Goal: Task Accomplishment & Management: Use online tool/utility

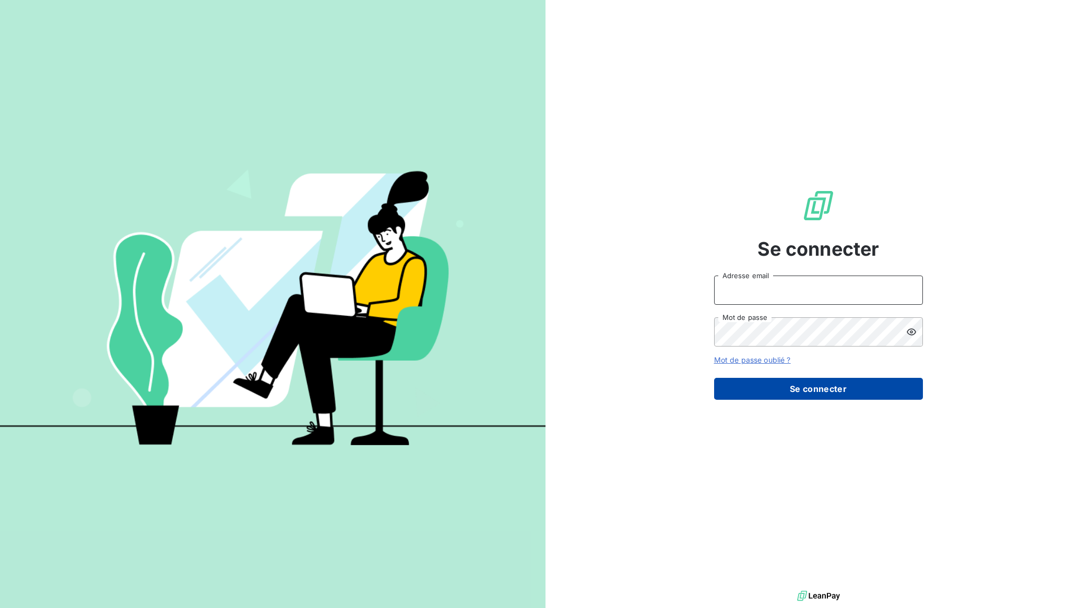
type input "[EMAIL_ADDRESS][DOMAIN_NAME]"
click at [838, 395] on button "Se connecter" at bounding box center [818, 389] width 209 height 22
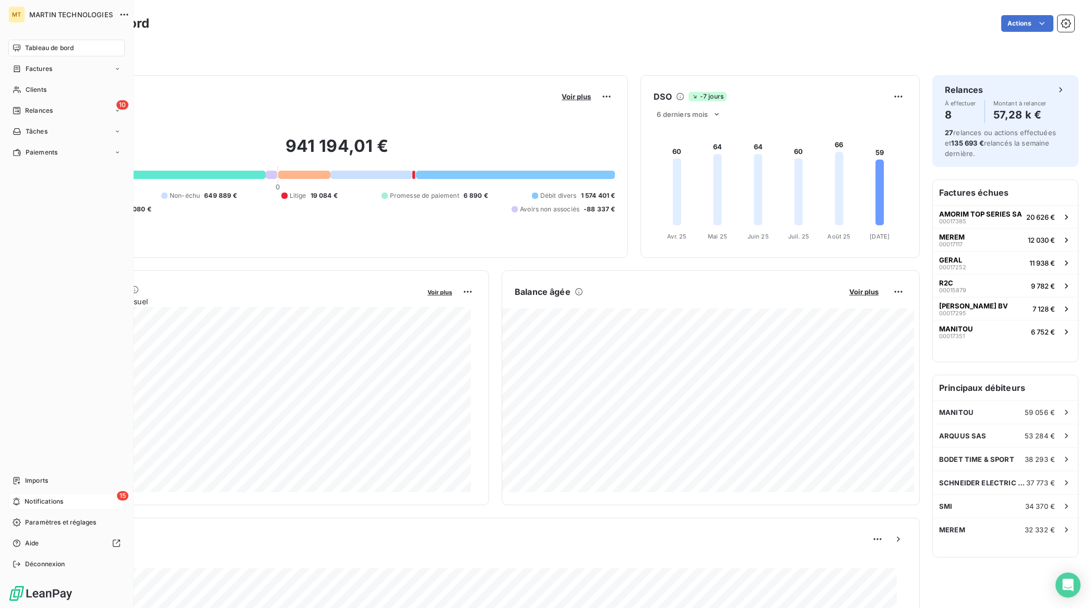
click at [33, 501] on span "Notifications" at bounding box center [44, 501] width 39 height 9
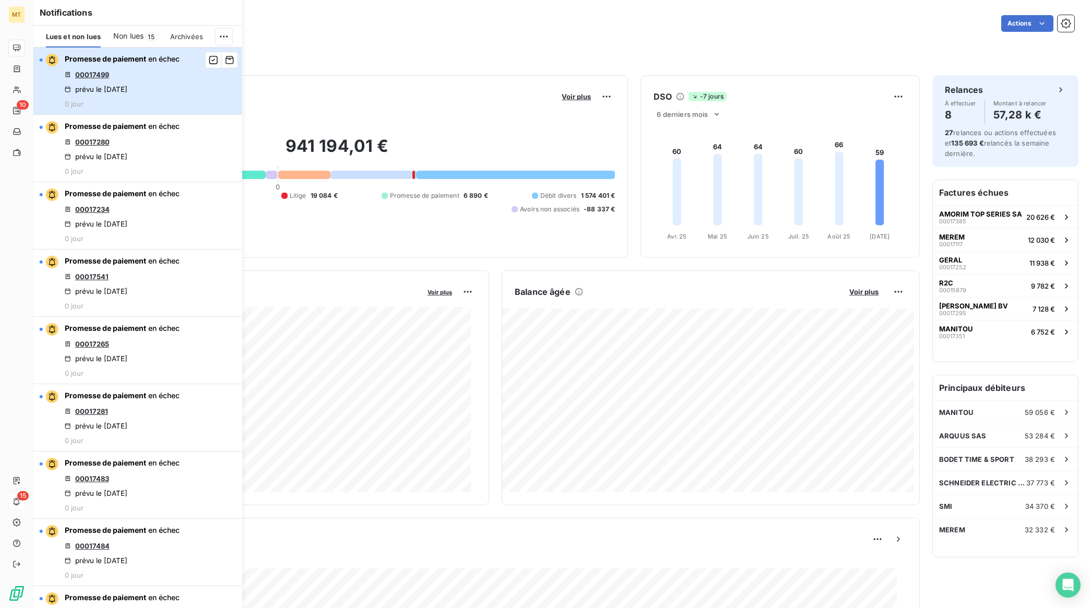
click at [184, 99] on button "Promesse de paiement en échec 00017499 prévu le 15 sept. 2025 0 jour" at bounding box center [137, 80] width 209 height 67
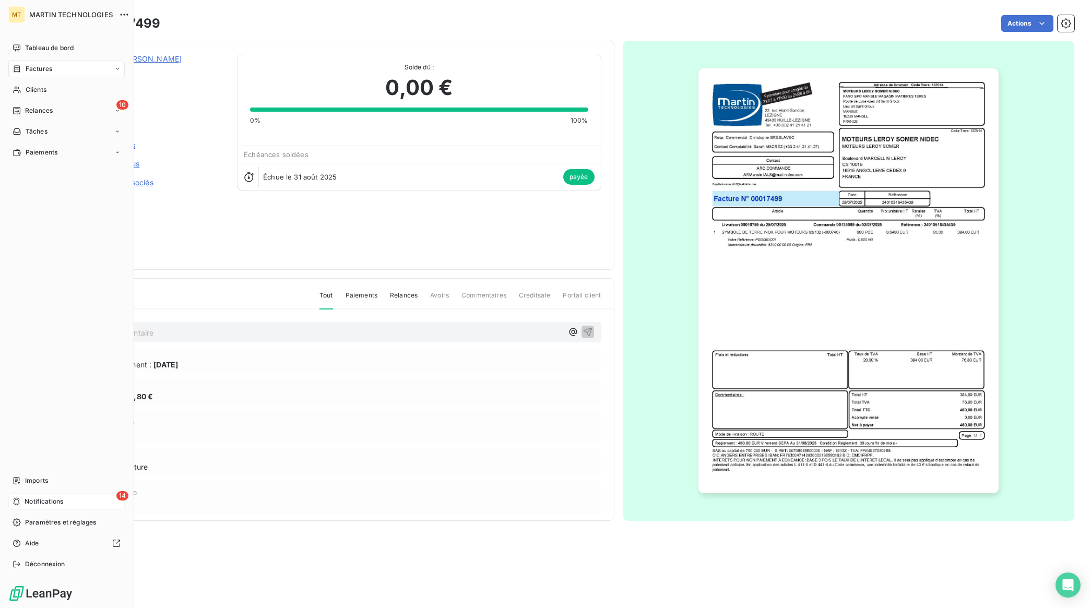
click at [33, 503] on span "Notifications" at bounding box center [44, 501] width 39 height 9
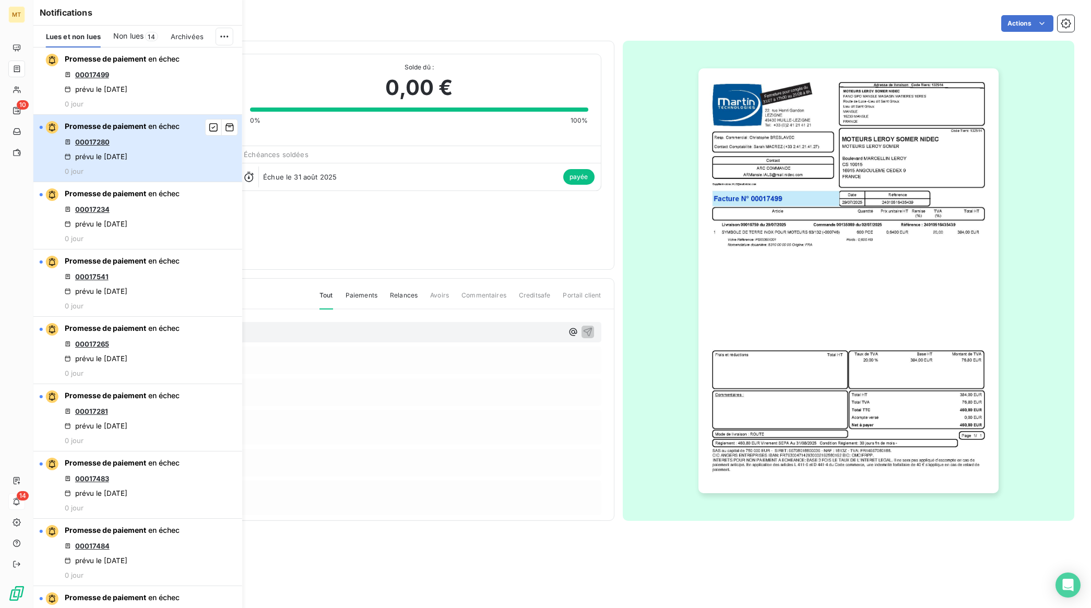
click at [184, 158] on button "Promesse de paiement en échec 00017280 prévu le 15 sept. 2025 0 jour" at bounding box center [137, 148] width 209 height 67
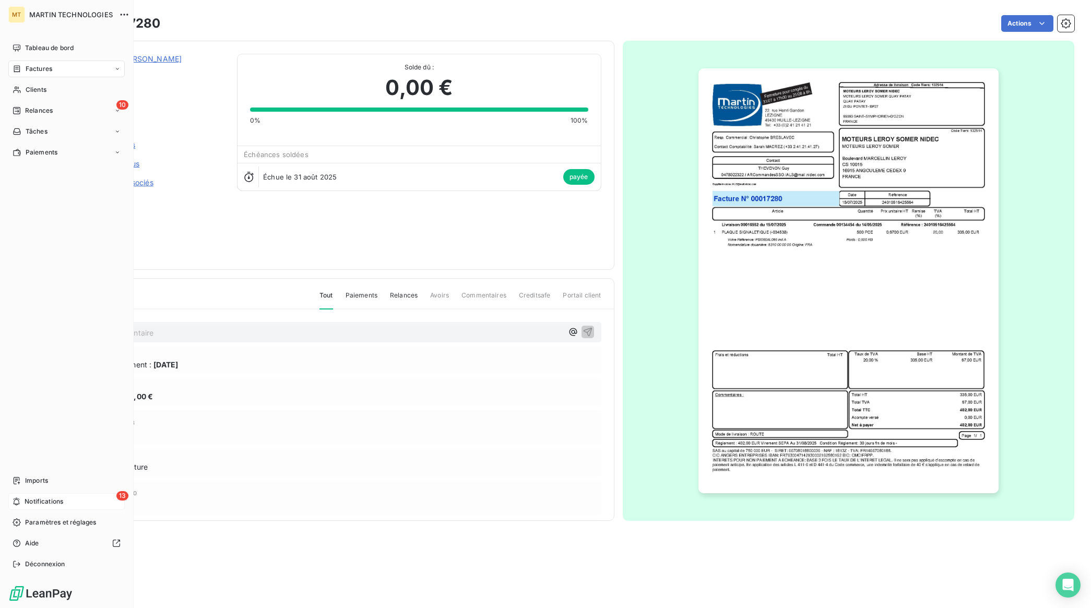
click at [26, 505] on span "Notifications" at bounding box center [44, 501] width 39 height 9
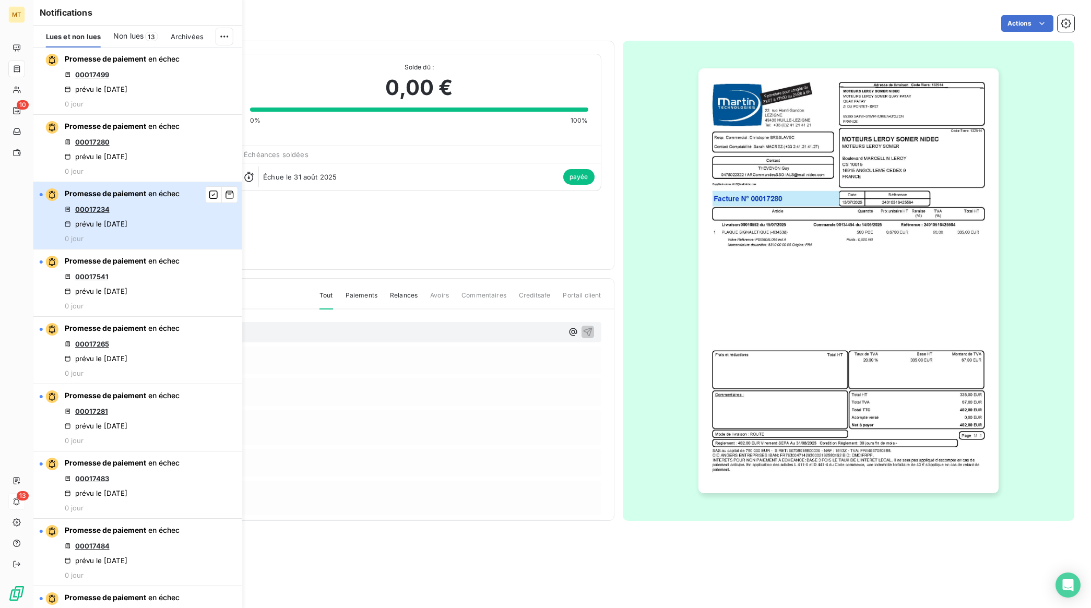
click at [178, 228] on div "Promesse de paiement en échec 00017234 prévu le 15 sept. 2025 0 jour" at bounding box center [122, 215] width 115 height 54
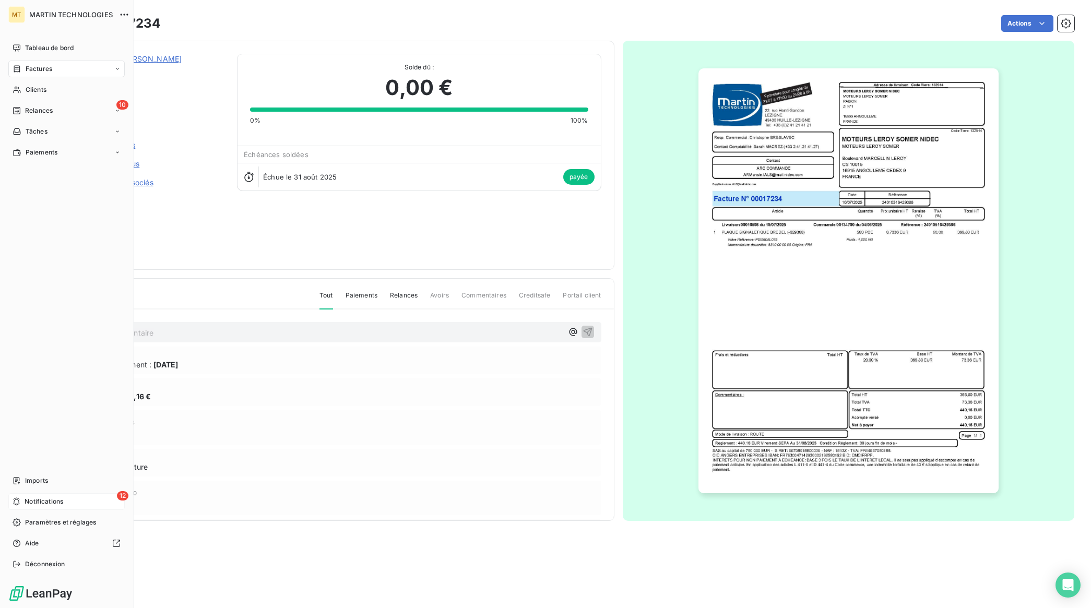
click at [38, 504] on span "Notifications" at bounding box center [44, 501] width 39 height 9
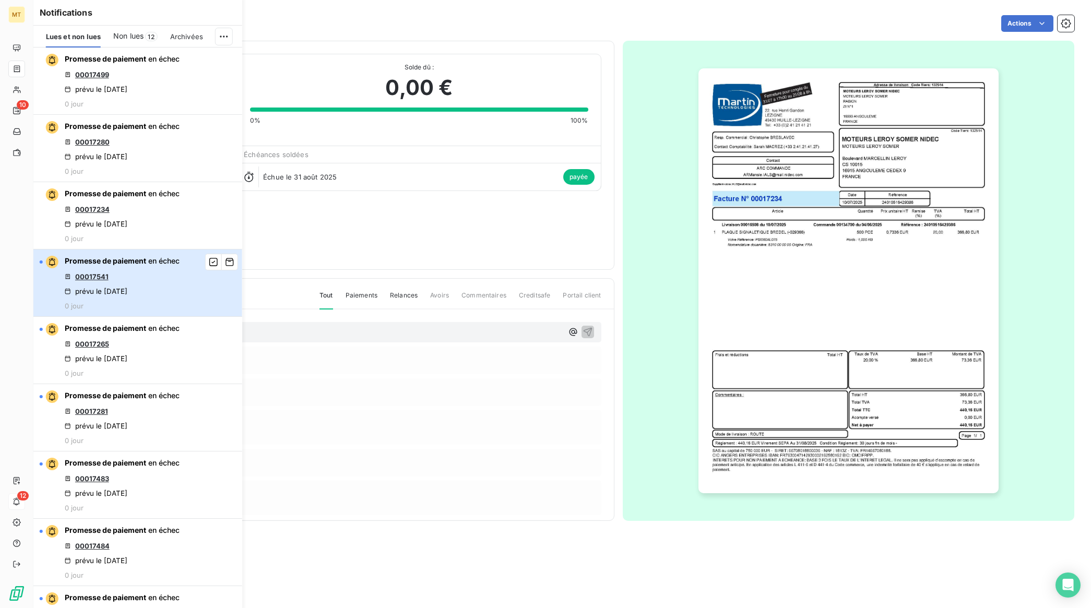
click at [169, 310] on div "Promesse de paiement en échec 00017541 prévu le 15 sept. 2025 0 jour" at bounding box center [122, 283] width 115 height 54
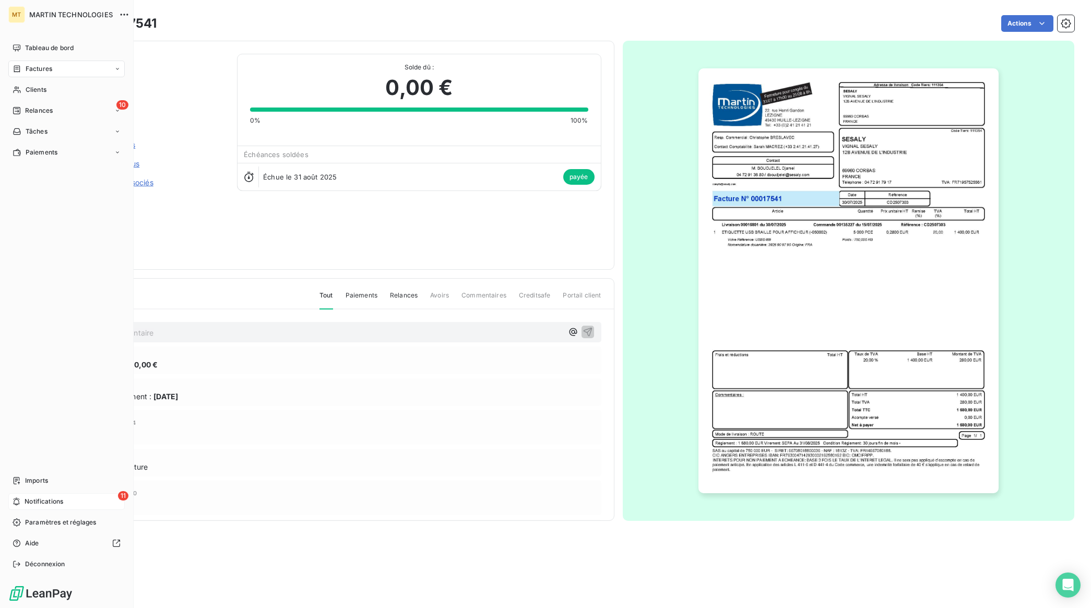
click at [43, 505] on span "Notifications" at bounding box center [44, 501] width 39 height 9
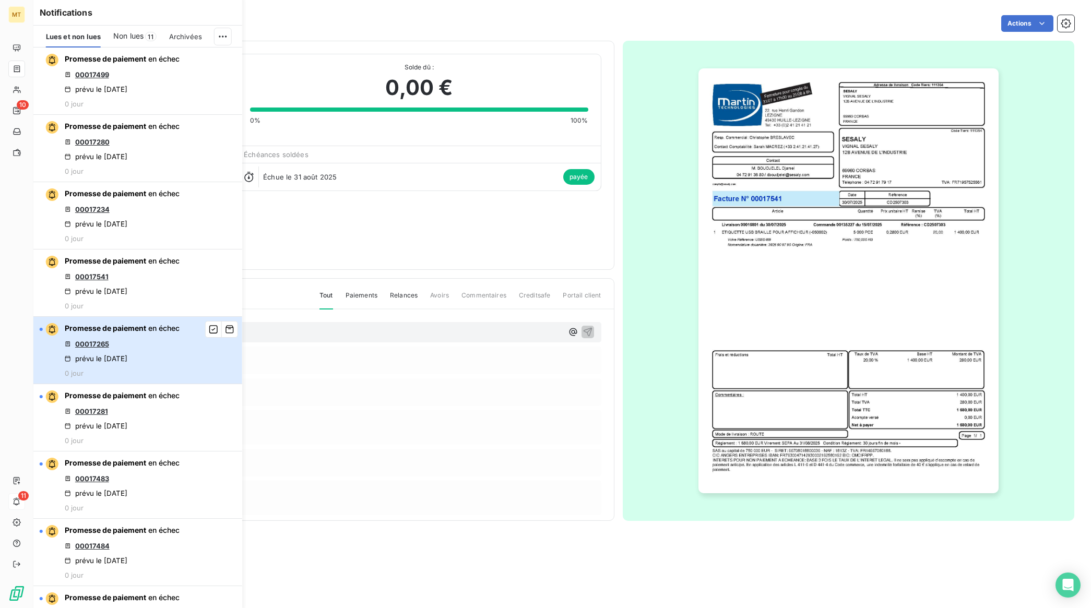
click at [172, 377] on div "Promesse de paiement en échec 00017265 prévu le 15 sept. 2025 0 jour" at bounding box center [122, 350] width 115 height 54
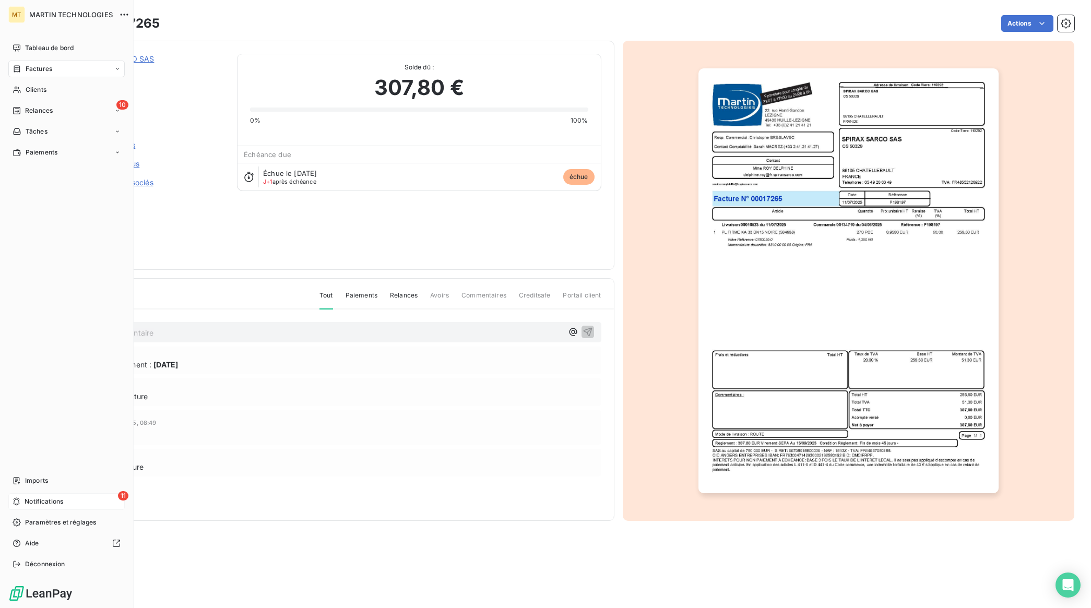
click at [21, 500] on div "11 Notifications" at bounding box center [66, 501] width 116 height 17
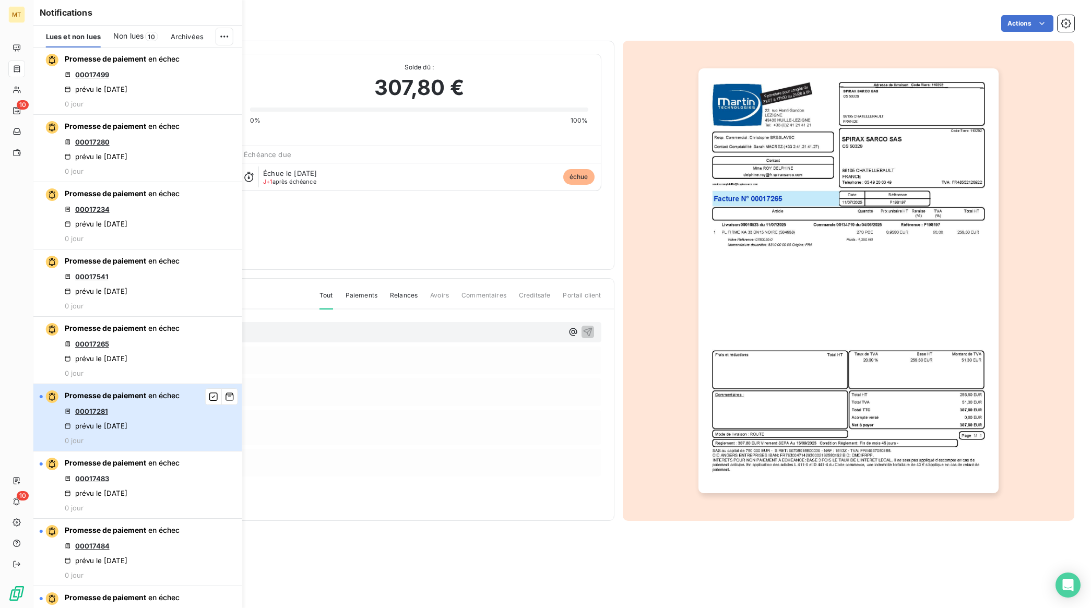
click at [181, 451] on button "Promesse de paiement en échec 00017281 prévu le 15 sept. 2025 0 jour" at bounding box center [137, 417] width 209 height 67
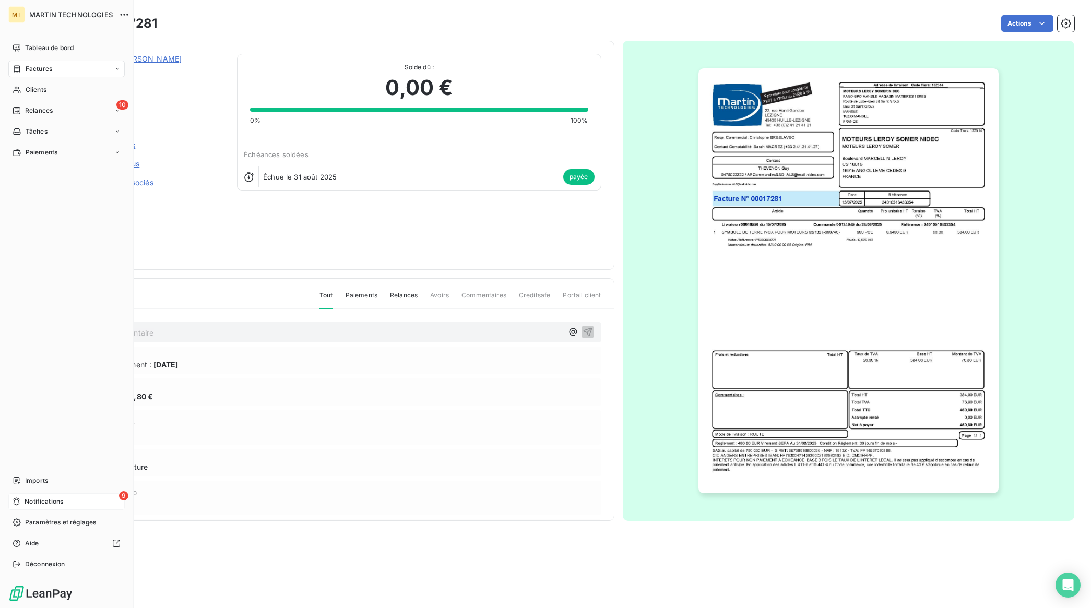
click at [20, 499] on icon at bounding box center [17, 501] width 8 height 8
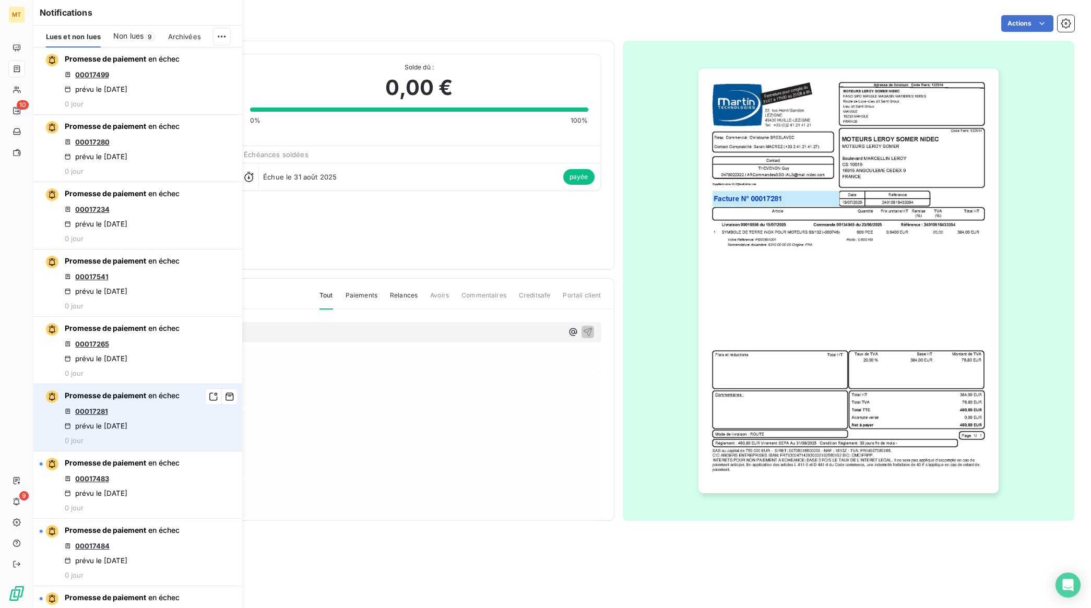
scroll to position [130, 0]
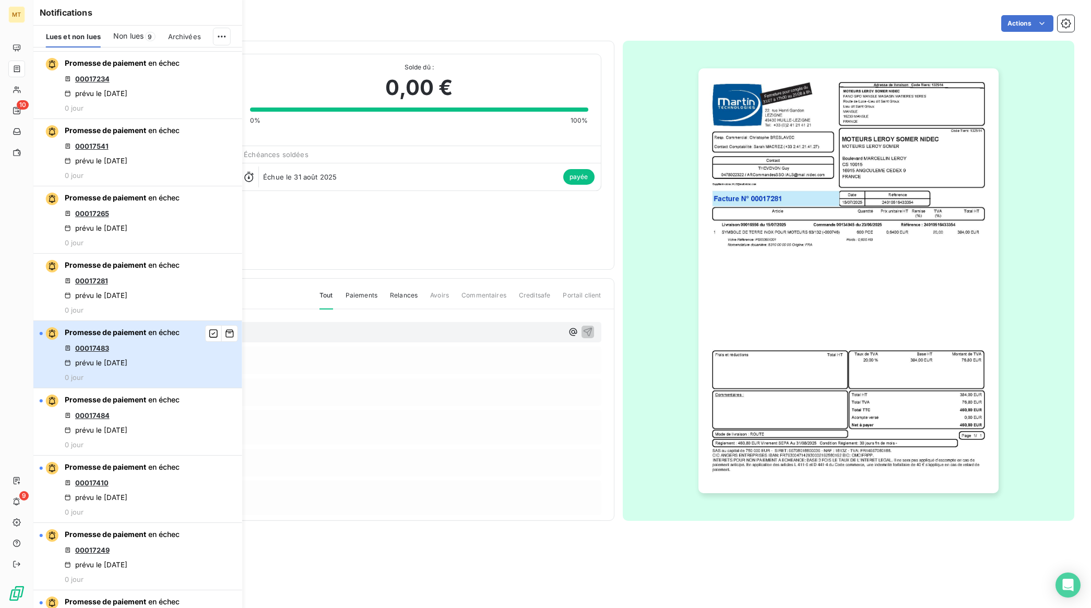
click at [188, 388] on button "Promesse de paiement en échec 00017483 prévu le 15 sept. 2025 0 jour" at bounding box center [137, 354] width 209 height 67
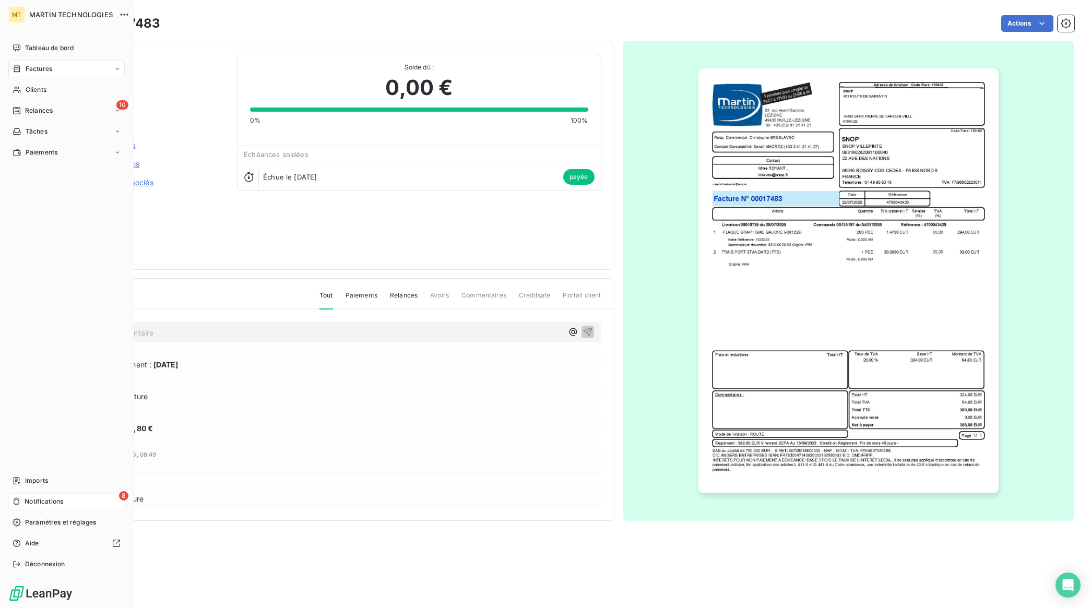
click at [31, 499] on span "Notifications" at bounding box center [44, 501] width 39 height 9
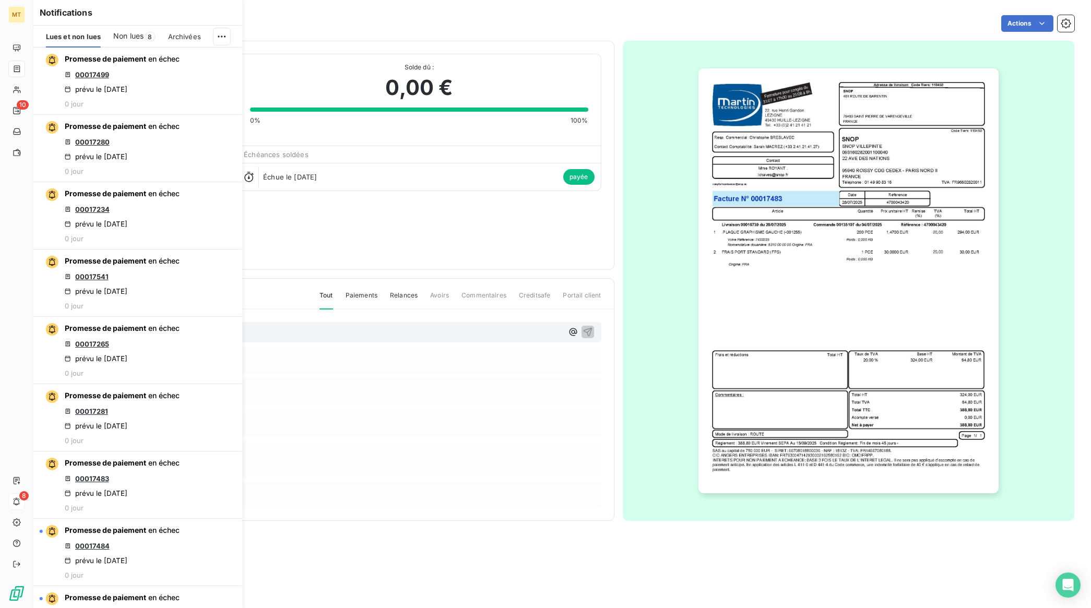
scroll to position [196, 0]
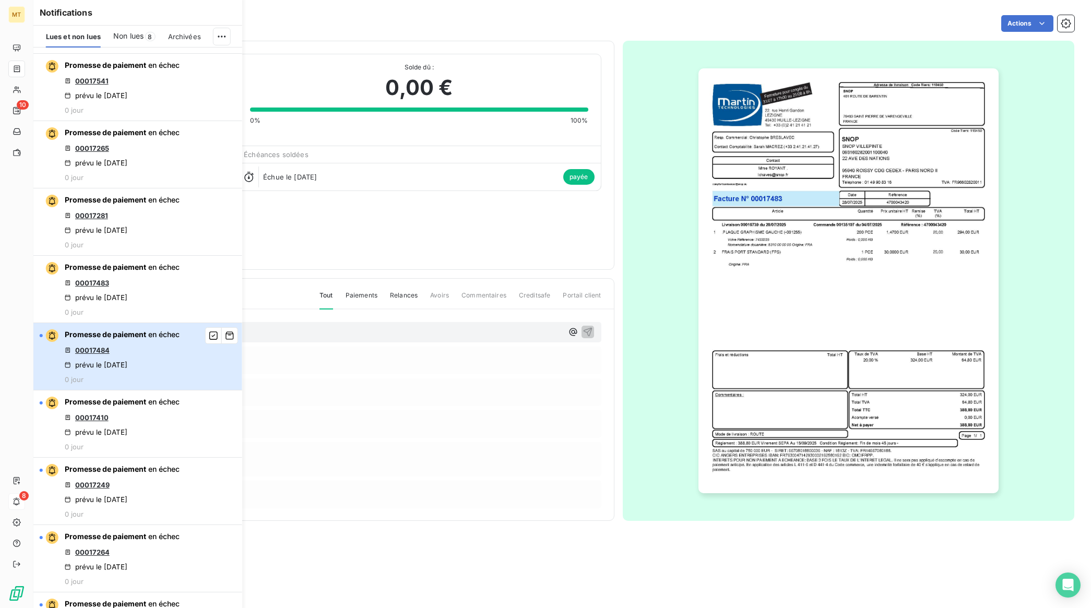
click at [183, 390] on button "Promesse de paiement en échec 00017484 prévu le 15 sept. 2025 0 jour" at bounding box center [137, 356] width 209 height 67
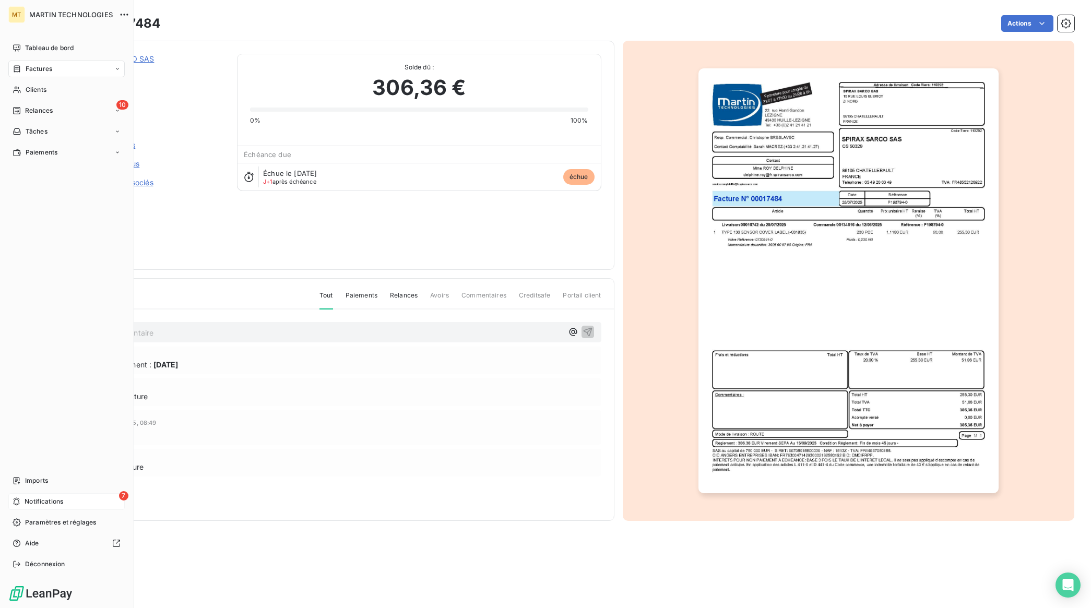
click at [39, 503] on span "Notifications" at bounding box center [44, 501] width 39 height 9
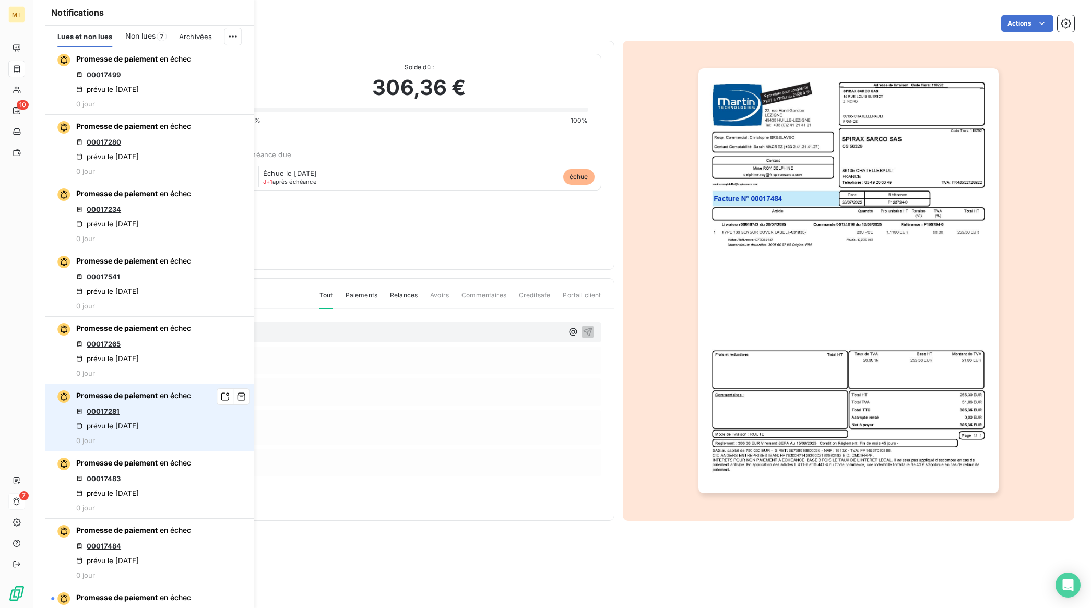
scroll to position [196, 0]
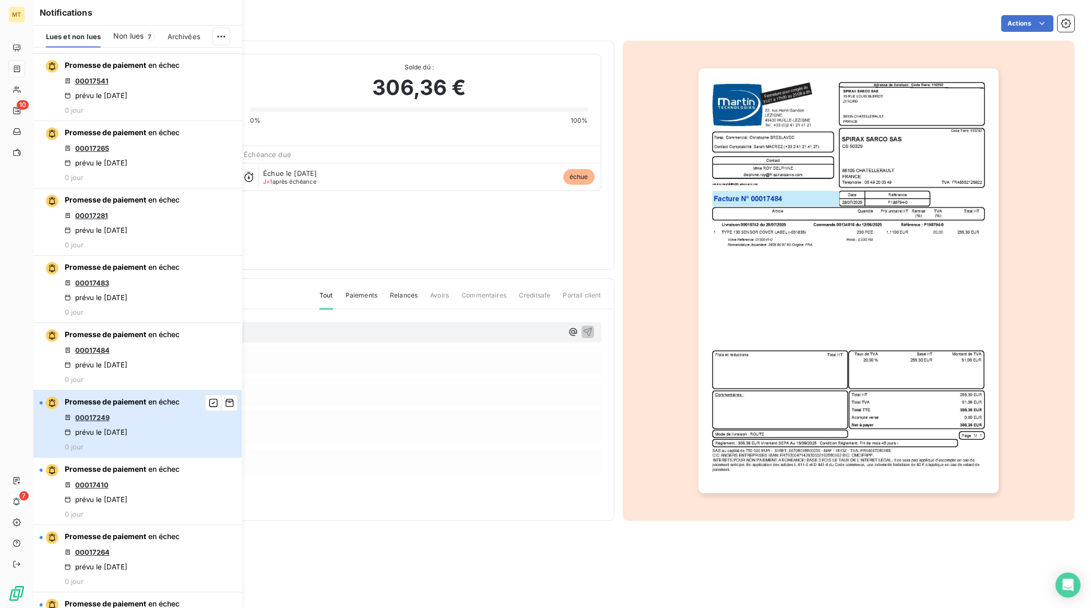
click at [156, 451] on div "Promesse de paiement en échec 00017249 prévu le 15 sept. 2025 0 jour" at bounding box center [122, 424] width 115 height 54
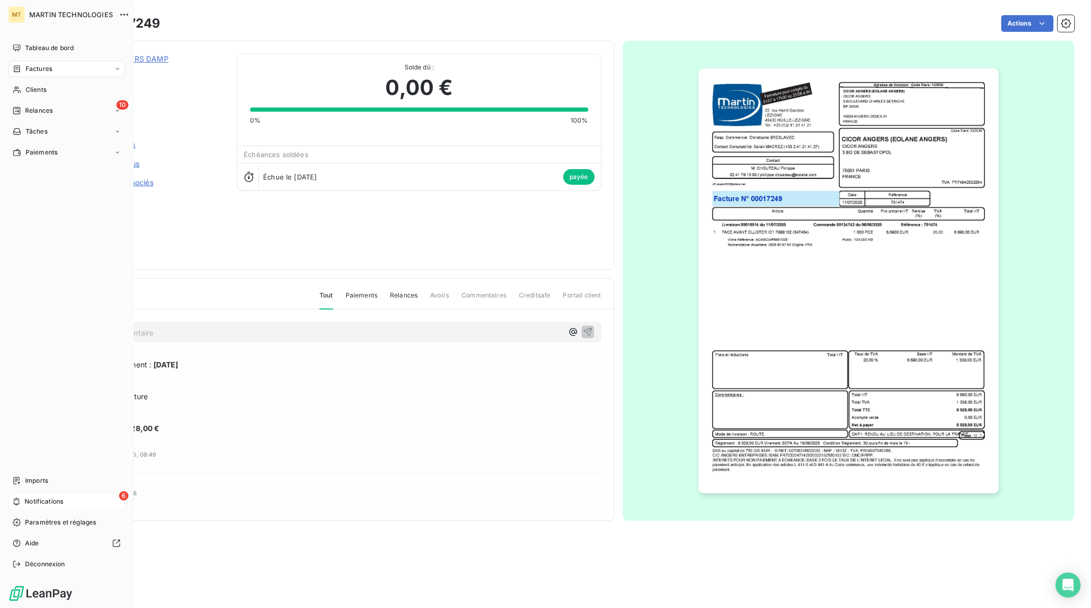
click at [18, 501] on icon at bounding box center [17, 501] width 8 height 8
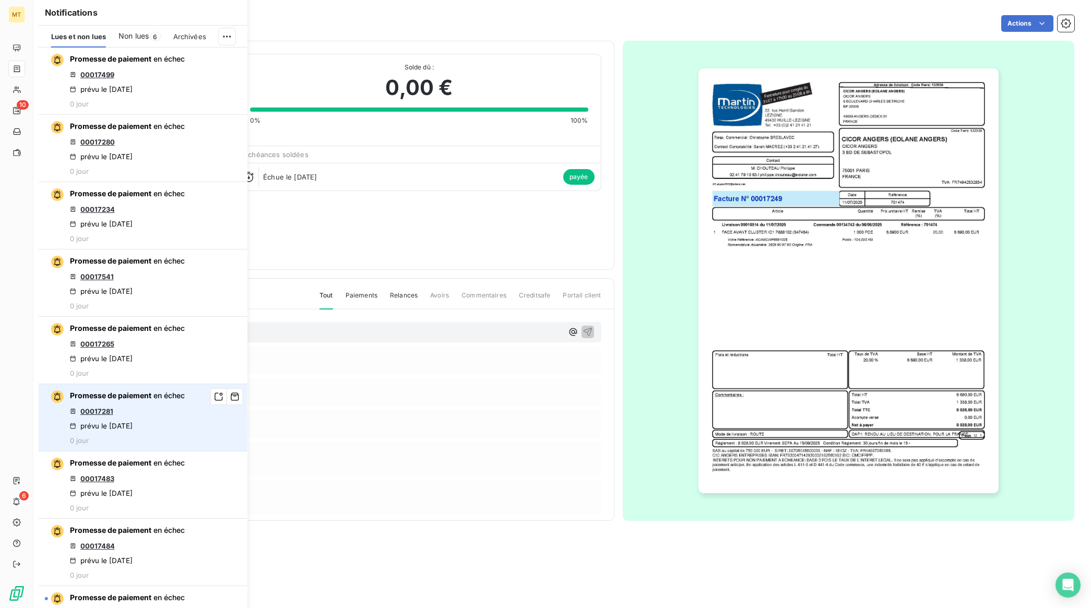
scroll to position [196, 0]
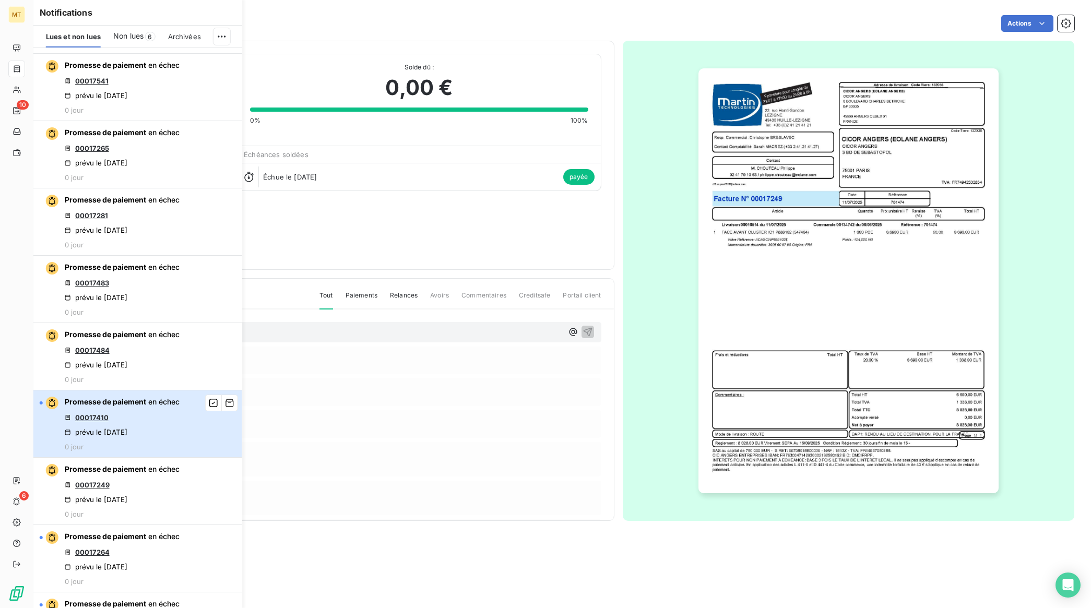
click at [168, 451] on div "Promesse de paiement en échec 00017410 prévu le 15 sept. 2025 0 jour" at bounding box center [122, 424] width 115 height 54
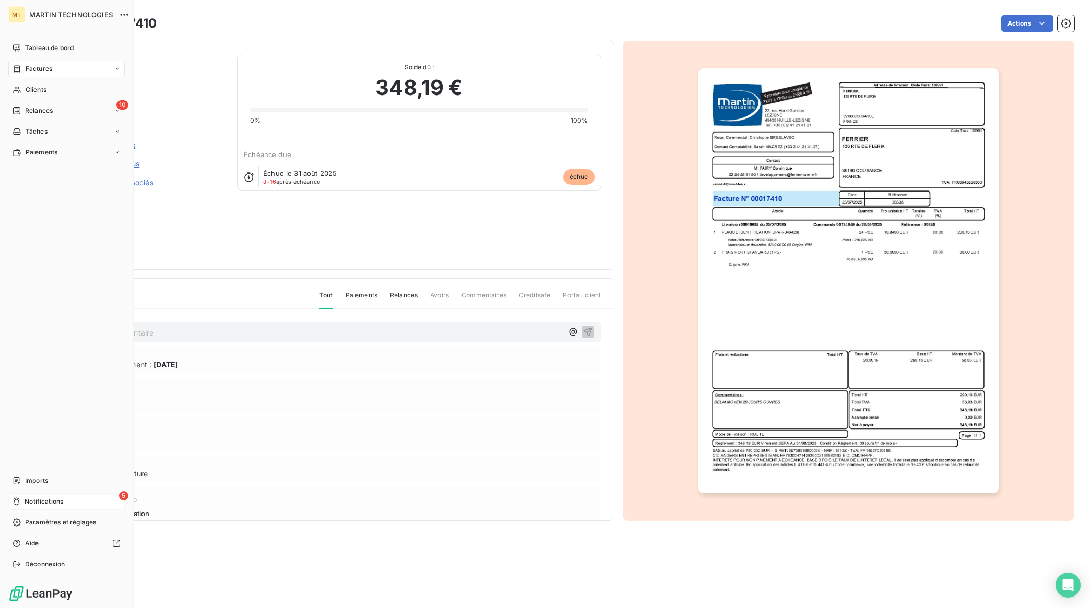
click at [25, 500] on span "Notifications" at bounding box center [44, 501] width 39 height 9
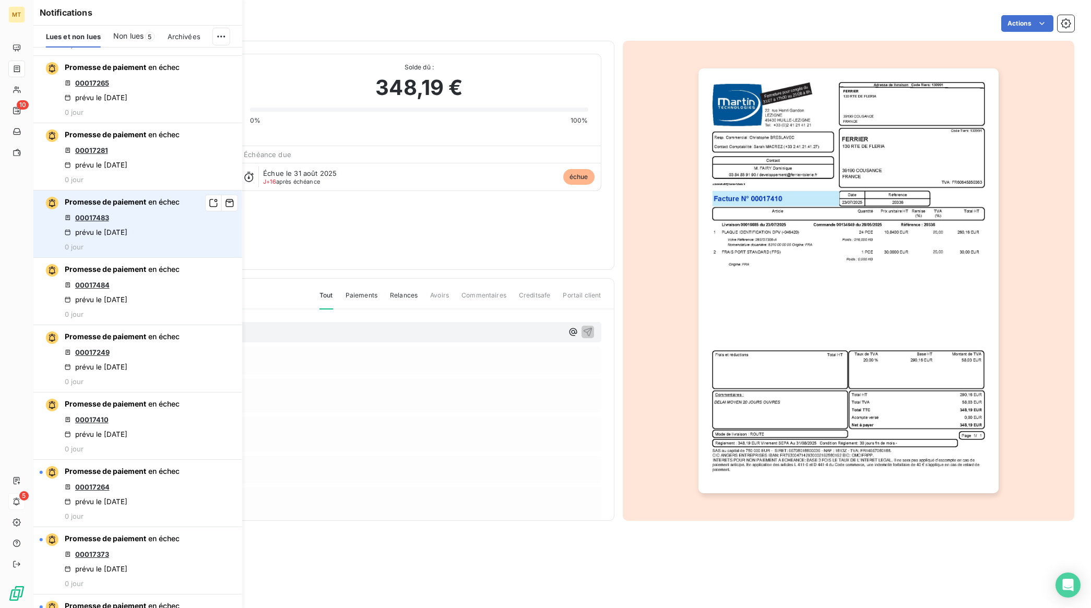
scroll to position [457, 0]
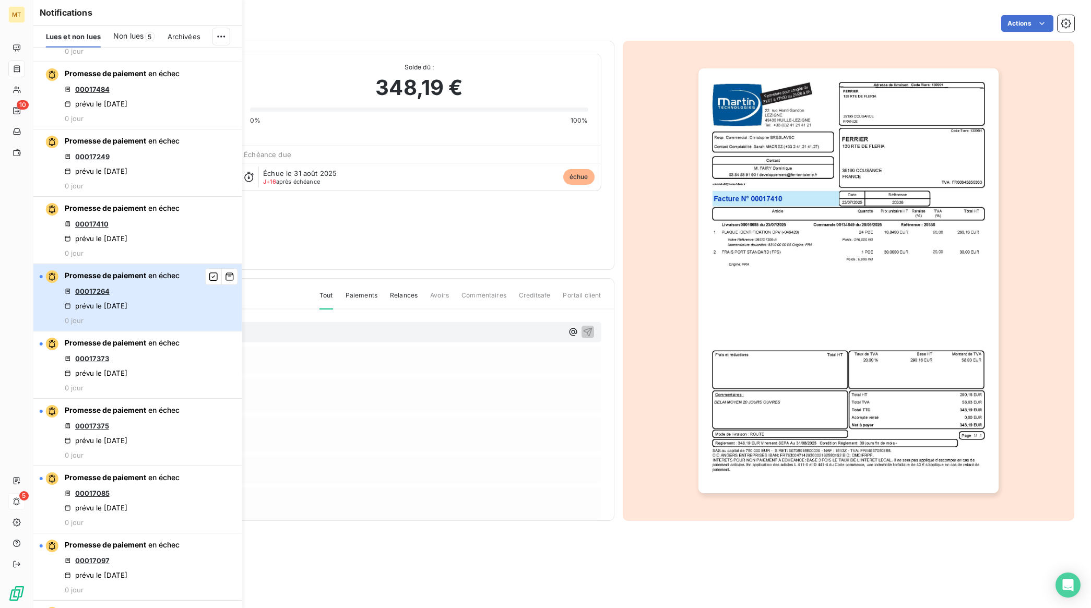
click at [185, 331] on button "Promesse de paiement en échec 00017264 prévu le 15 sept. 2025 0 jour" at bounding box center [137, 297] width 209 height 67
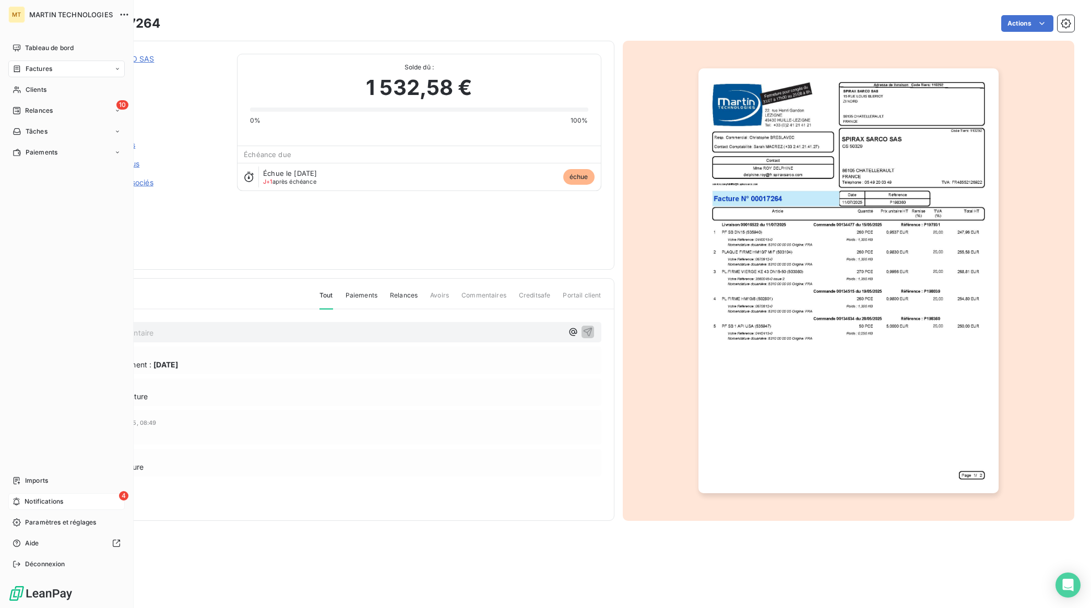
click at [30, 502] on span "Notifications" at bounding box center [44, 501] width 39 height 9
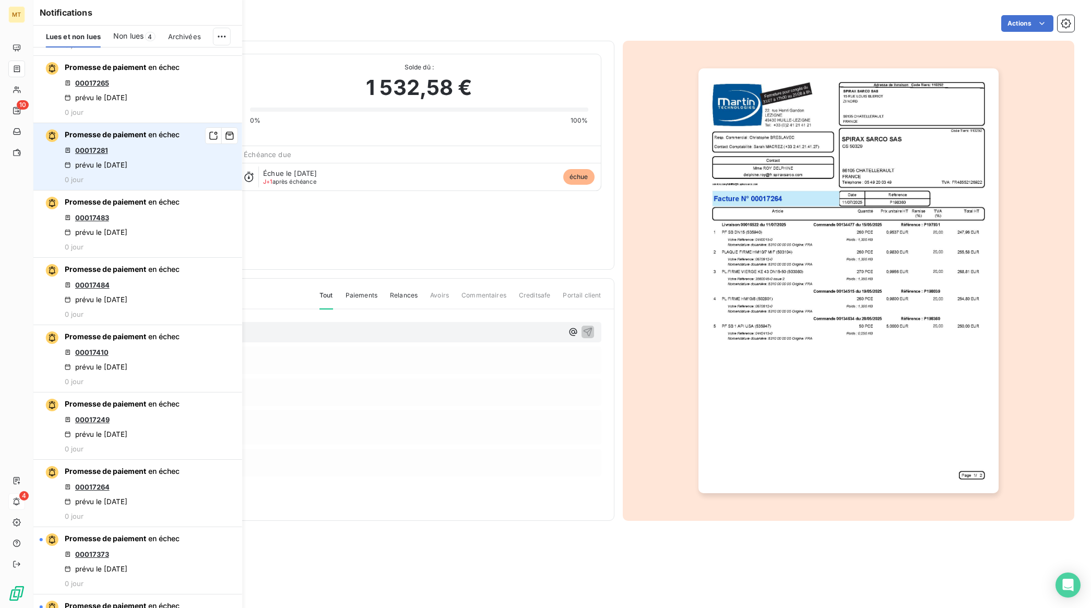
scroll to position [522, 0]
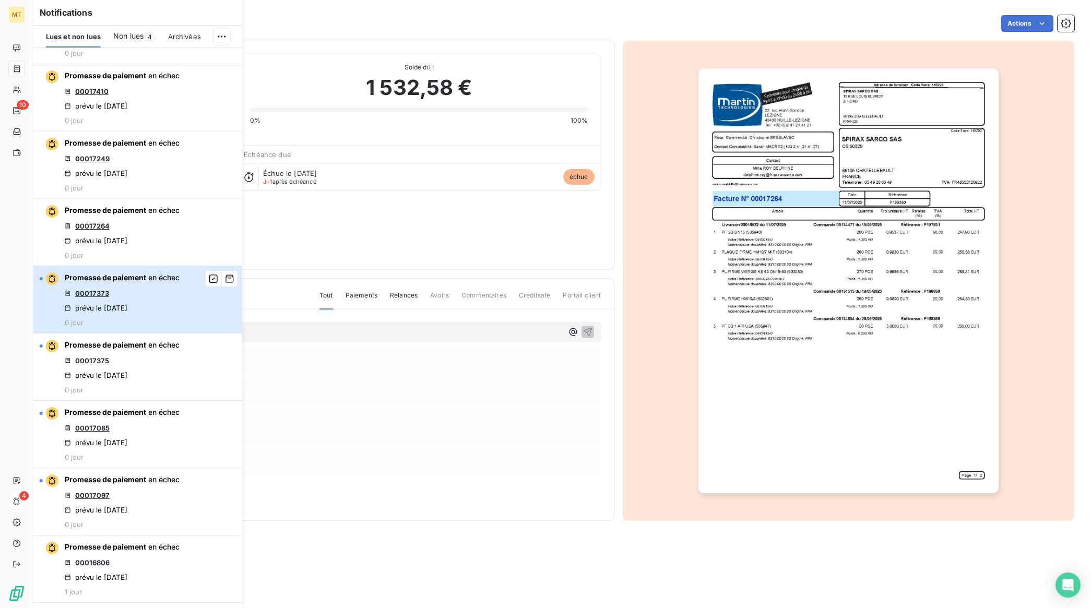
click at [180, 333] on button "Promesse de paiement en échec 00017373 prévu le 15 sept. 2025 0 jour" at bounding box center [137, 299] width 209 height 67
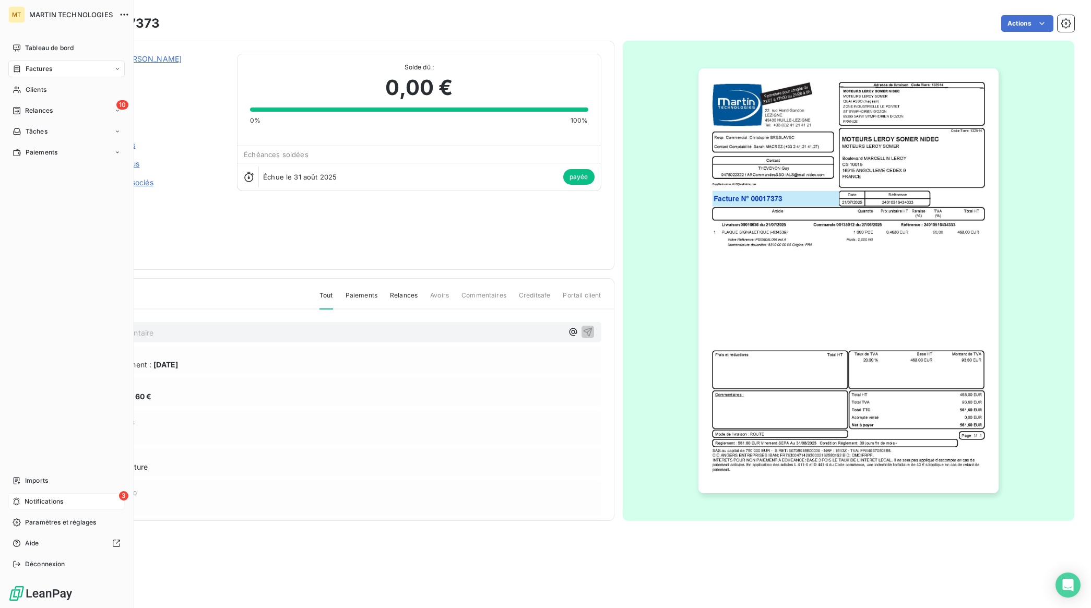
click at [49, 503] on span "Notifications" at bounding box center [44, 501] width 39 height 9
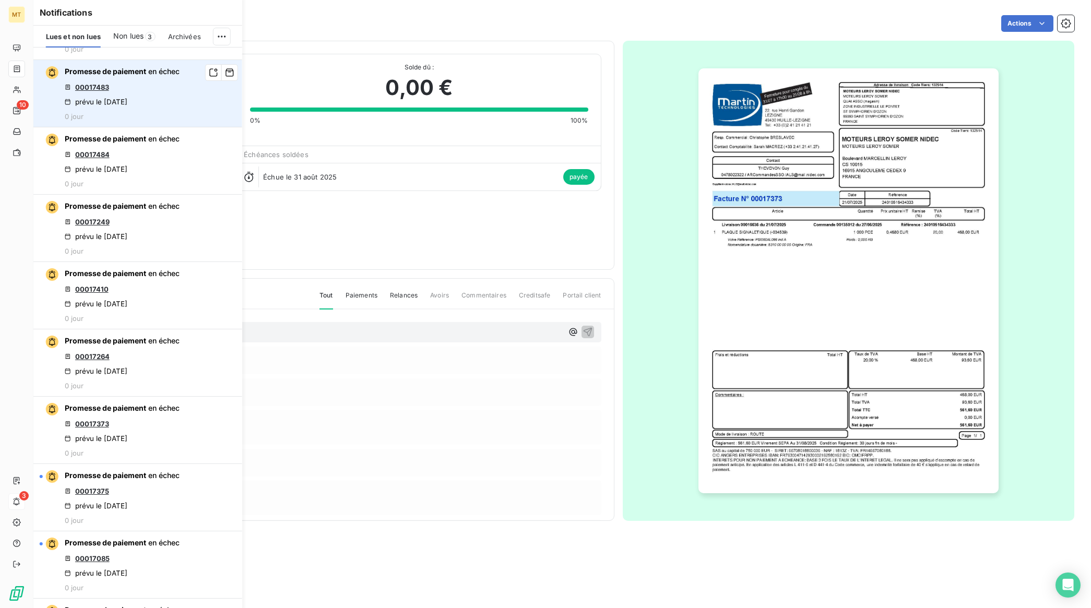
scroll to position [587, 0]
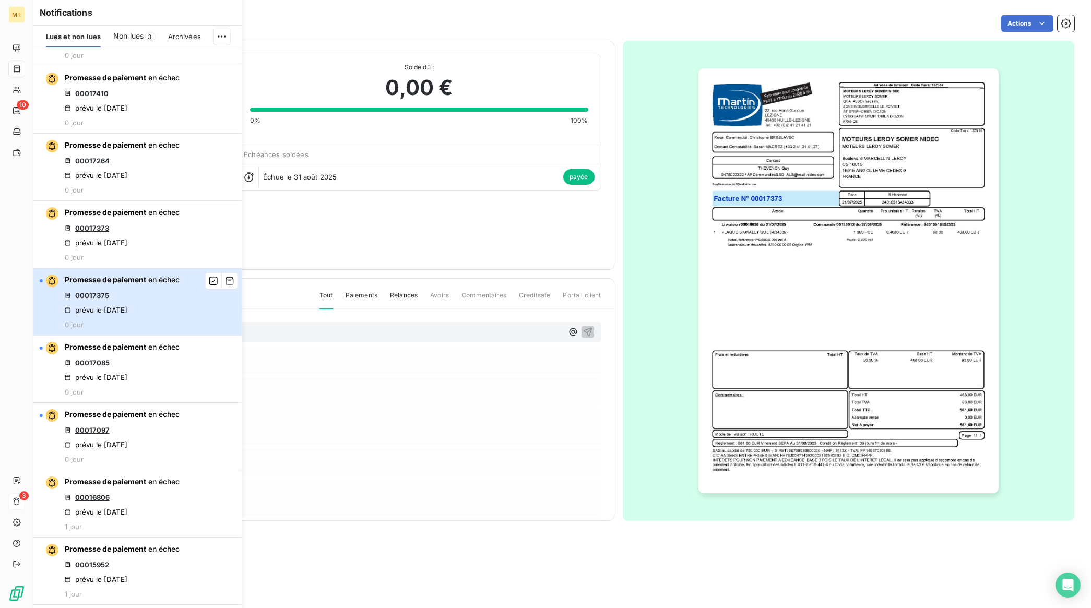
click at [174, 329] on div "Promesse de paiement en échec 00017375 prévu le 15 sept. 2025 0 jour" at bounding box center [122, 302] width 115 height 54
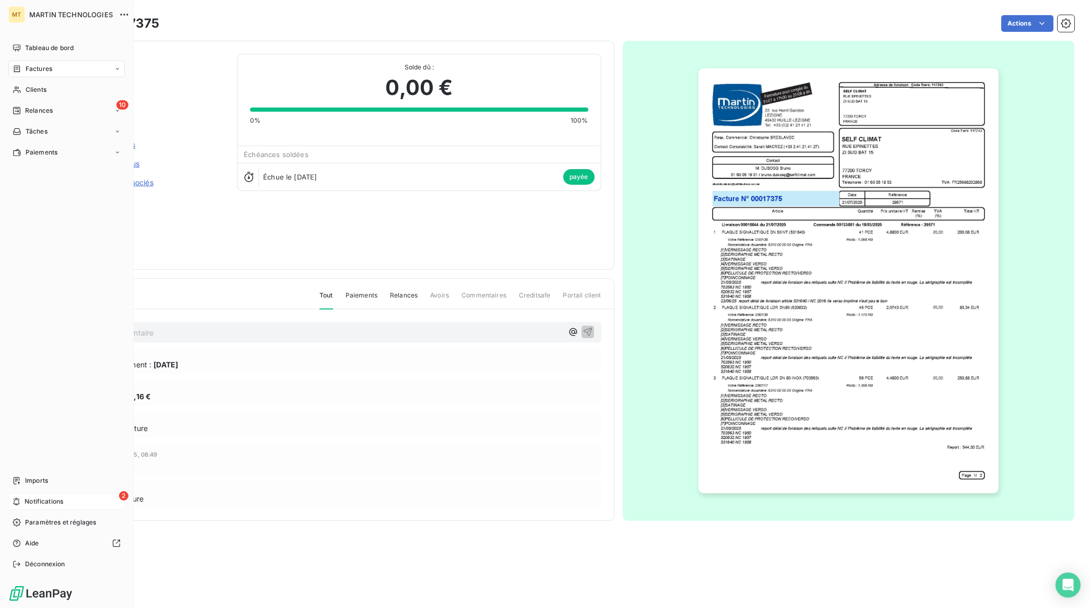
click at [48, 499] on span "Notifications" at bounding box center [44, 501] width 39 height 9
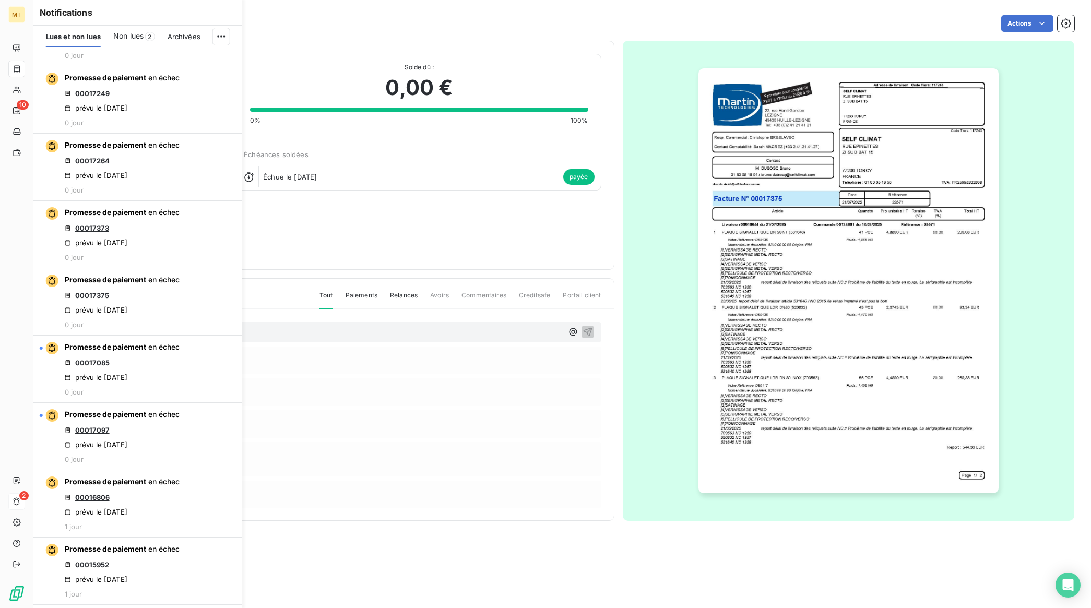
scroll to position [783, 0]
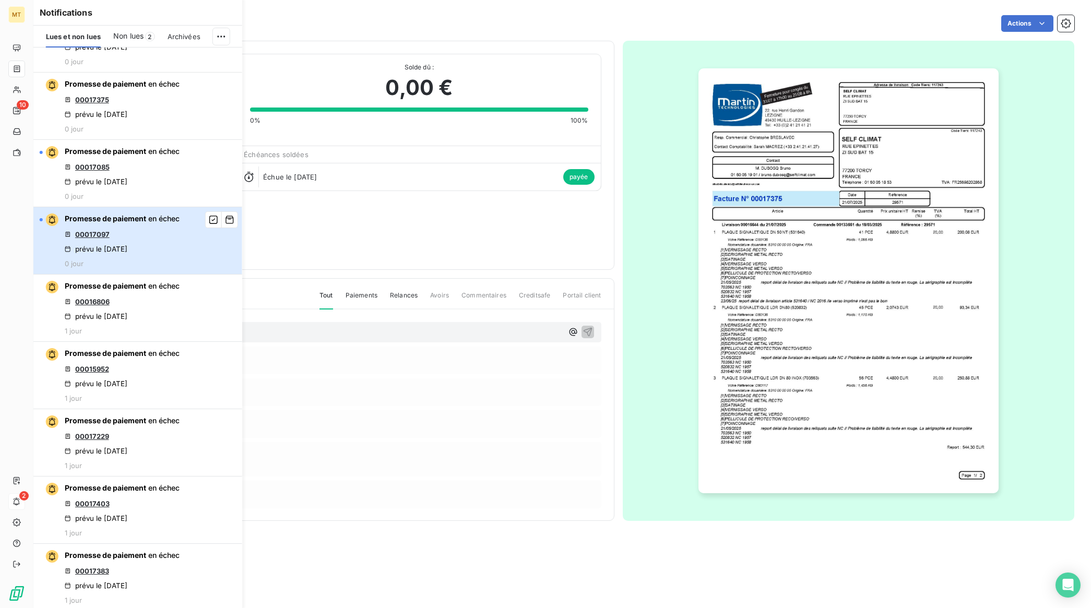
click at [178, 268] on div "Promesse de paiement en échec 00017097 prévu le 15 sept. 2025 0 jour" at bounding box center [122, 240] width 115 height 54
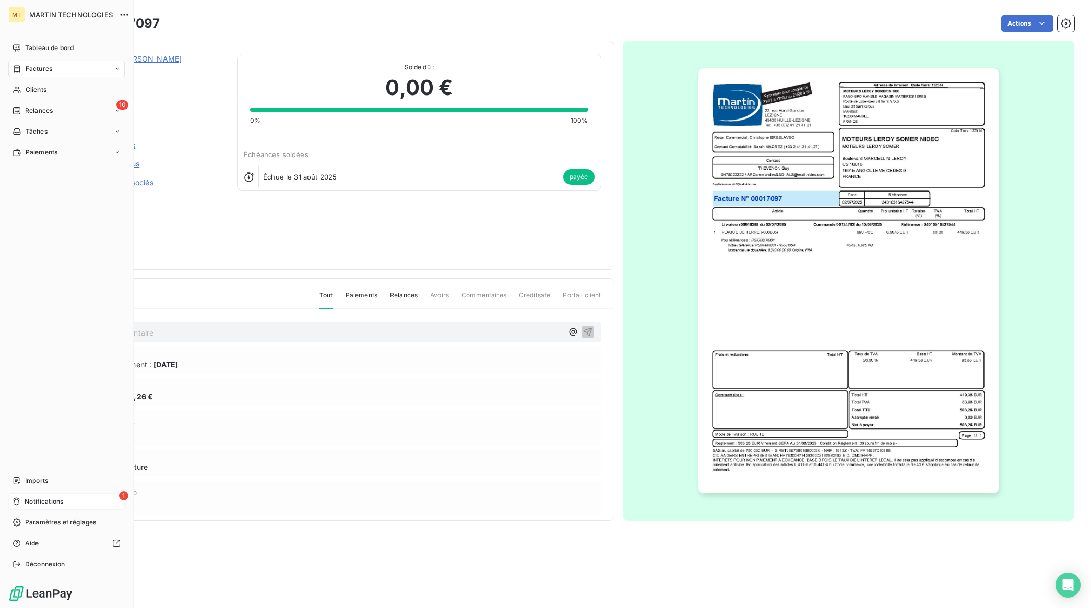
click at [29, 496] on div "1 Notifications" at bounding box center [66, 501] width 116 height 17
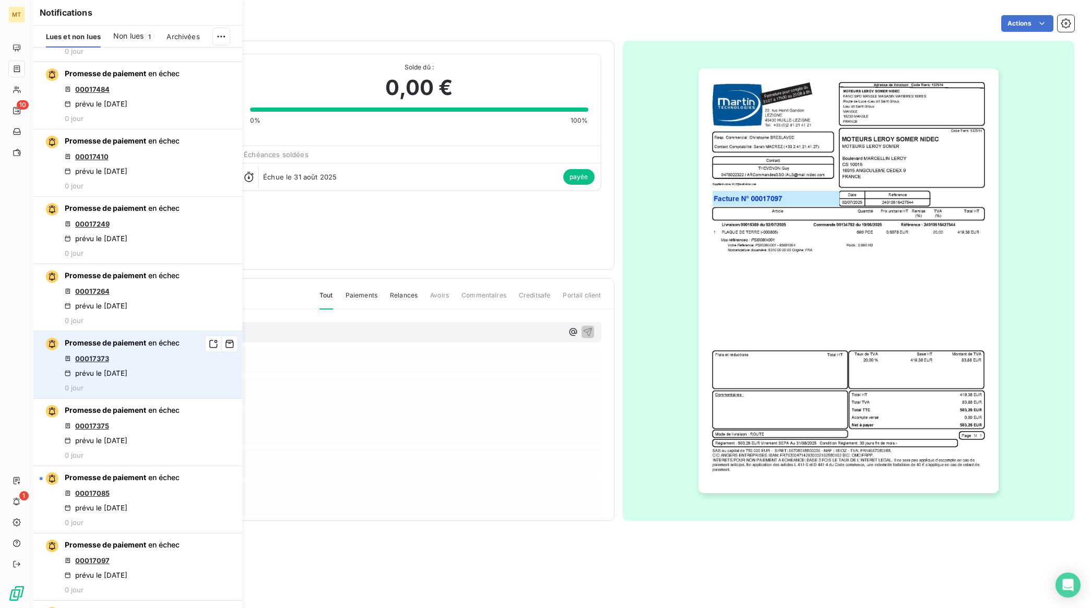
scroll to position [652, 0]
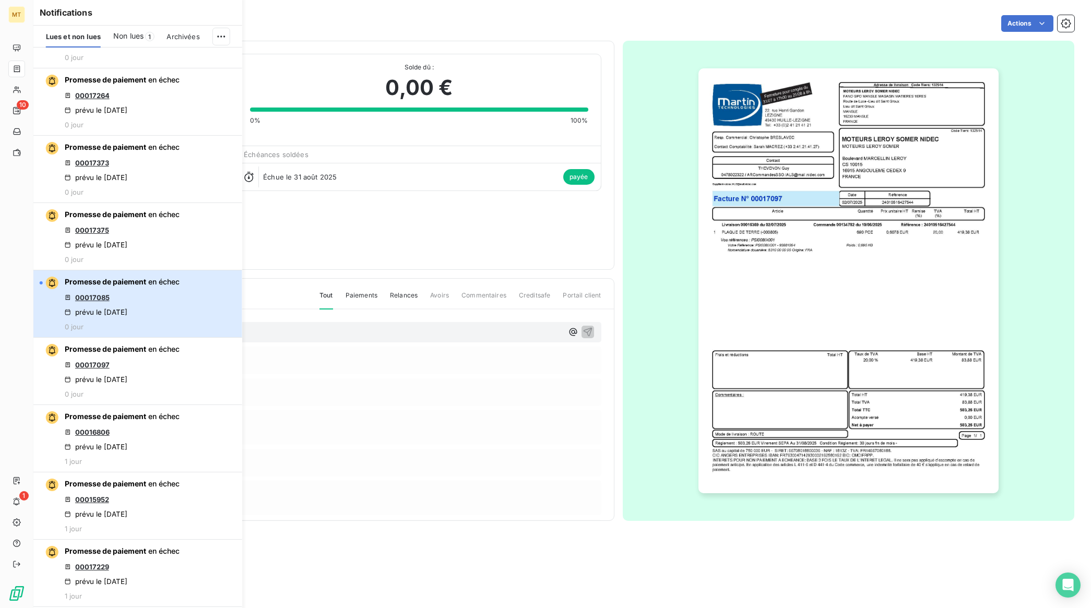
click at [161, 331] on div "Promesse de paiement en échec 00017085 prévu le 15 sept. 2025 0 jour" at bounding box center [122, 304] width 115 height 54
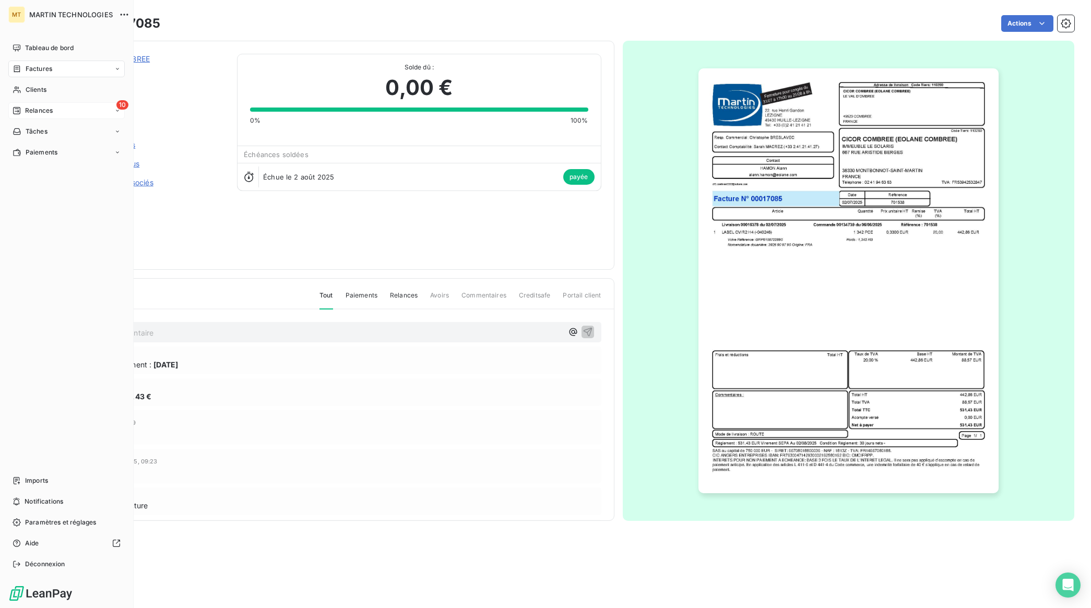
click at [44, 107] on span "Relances" at bounding box center [39, 110] width 28 height 9
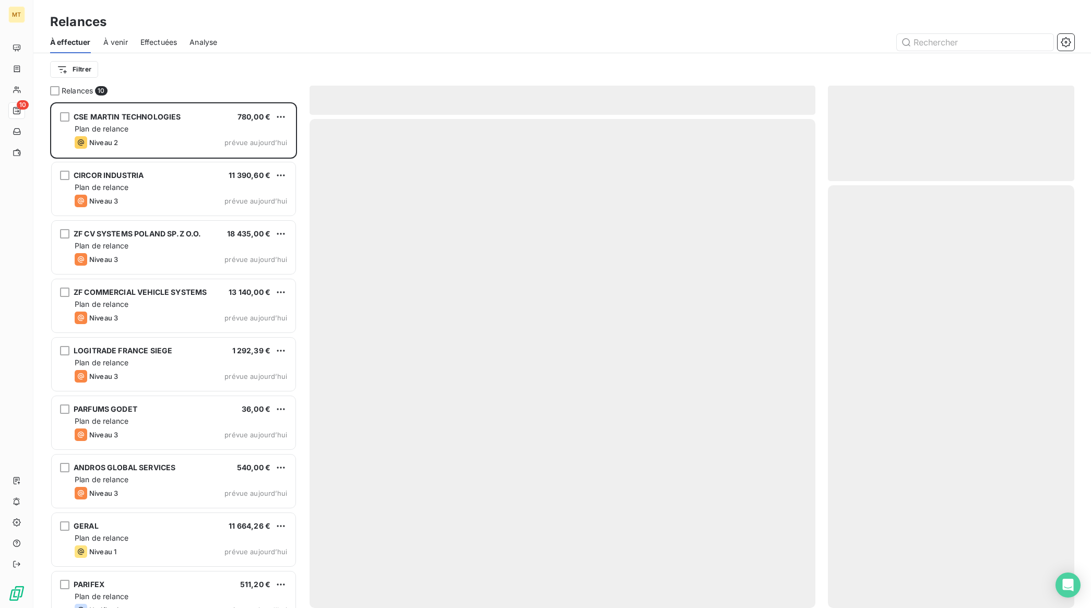
scroll to position [496, 236]
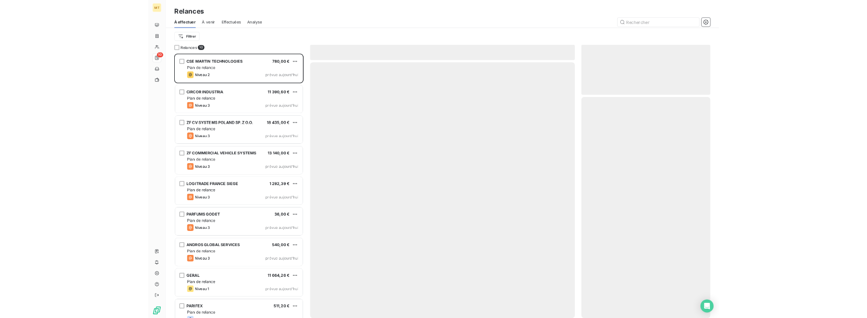
scroll to position [496, 236]
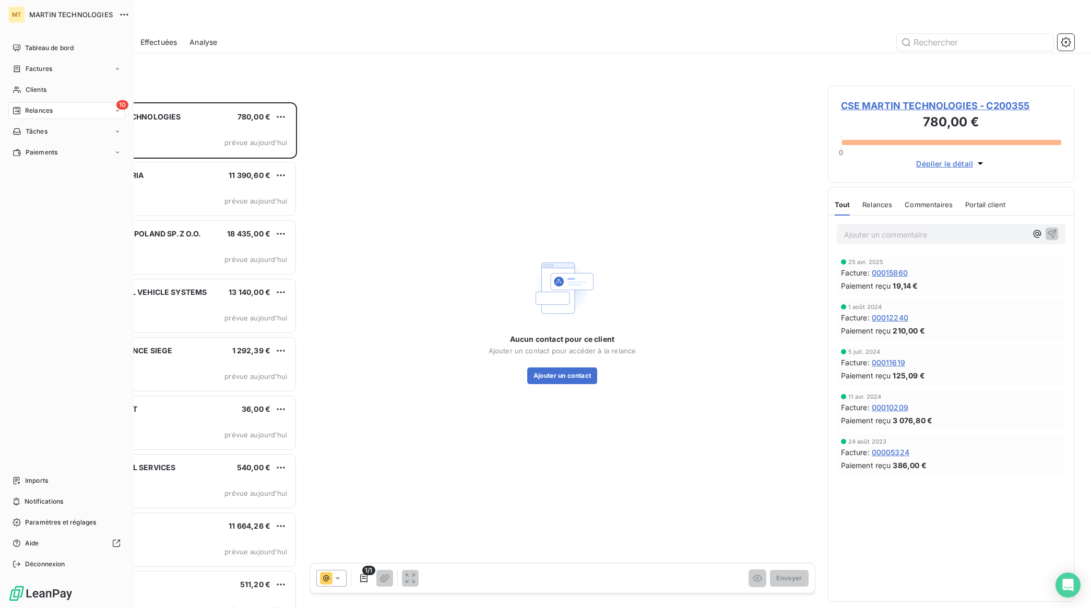
click at [28, 111] on span "Relances" at bounding box center [39, 110] width 28 height 9
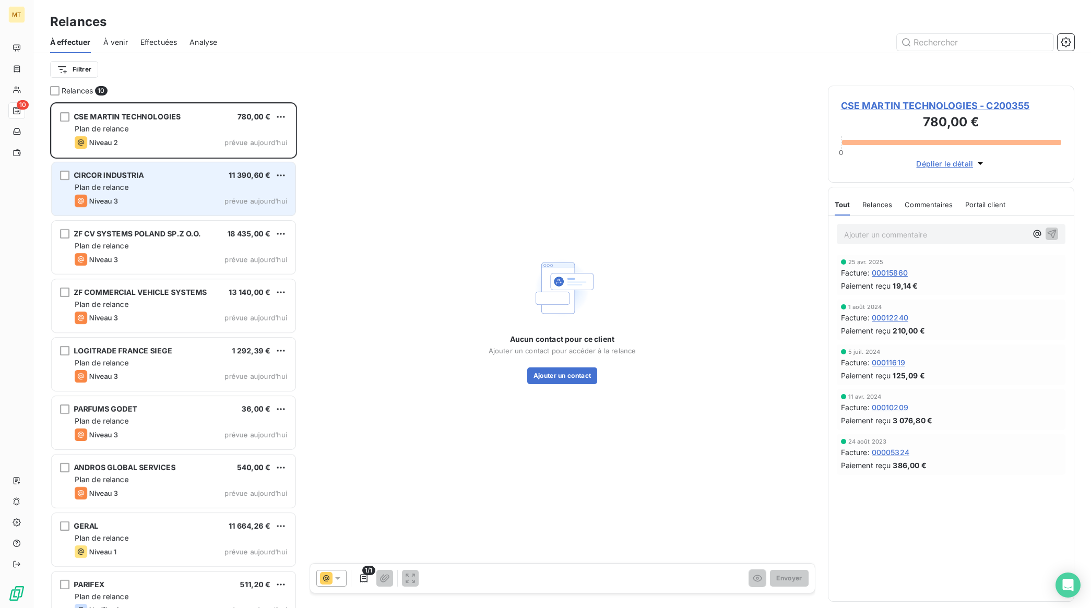
click at [165, 186] on div "Plan de relance" at bounding box center [181, 187] width 212 height 10
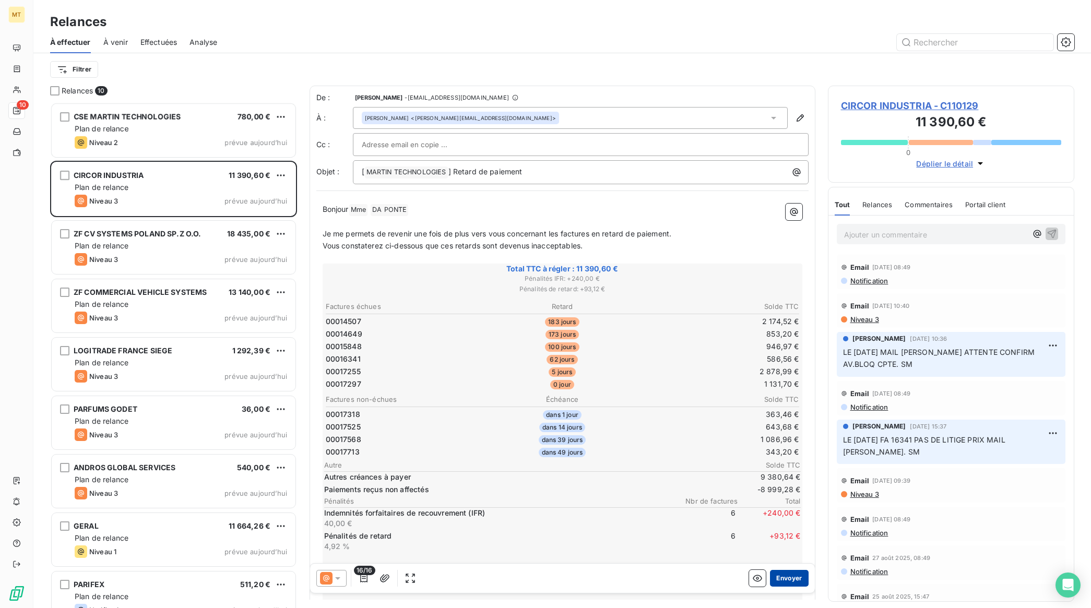
click at [783, 577] on button "Envoyer" at bounding box center [789, 578] width 38 height 17
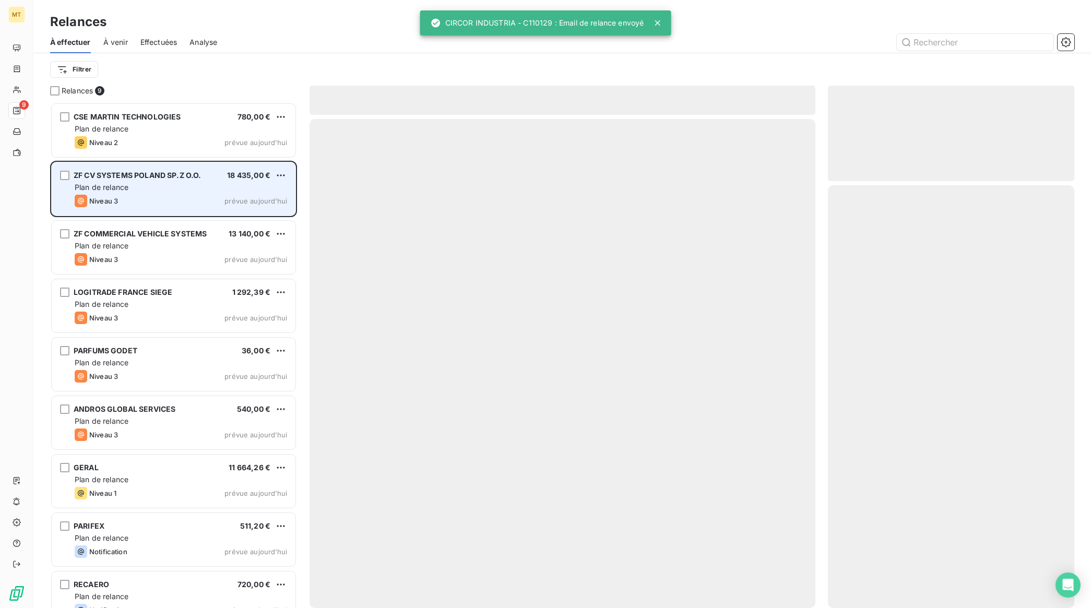
click at [194, 190] on div "Plan de relance" at bounding box center [181, 187] width 212 height 10
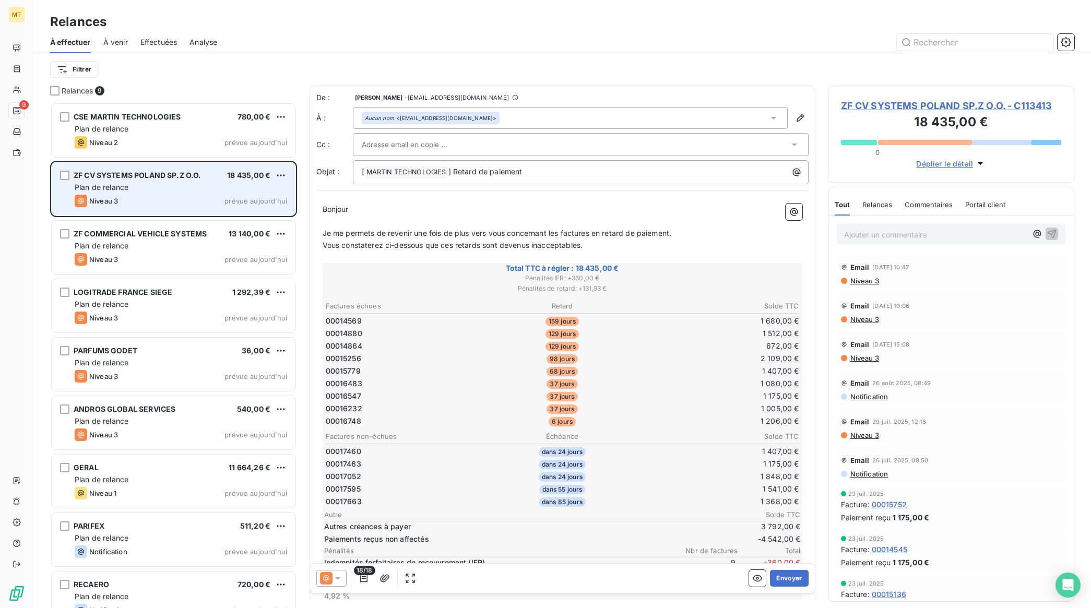
click at [162, 186] on div "Plan de relance" at bounding box center [181, 187] width 212 height 10
